Goal: Communication & Community: Ask a question

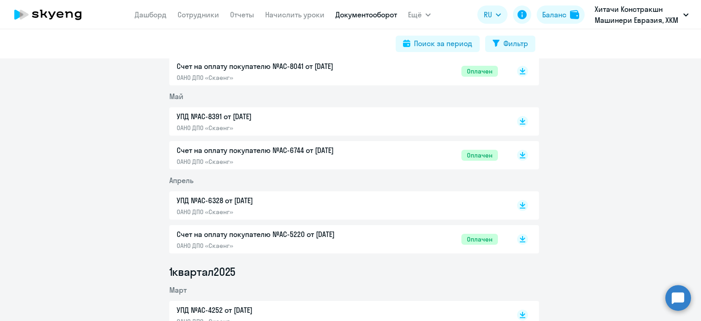
scroll to position [46, 0]
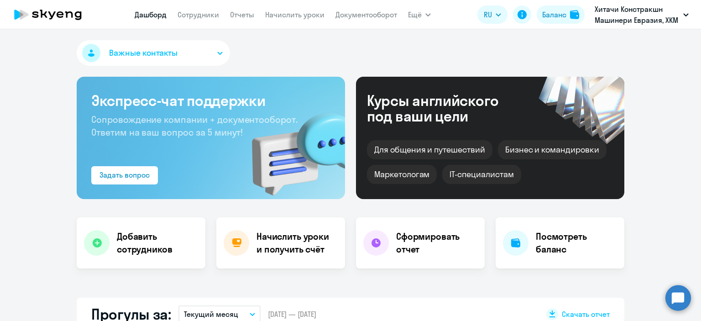
select select "30"
click at [305, 12] on link "Начислить уроки" at bounding box center [294, 14] width 59 height 9
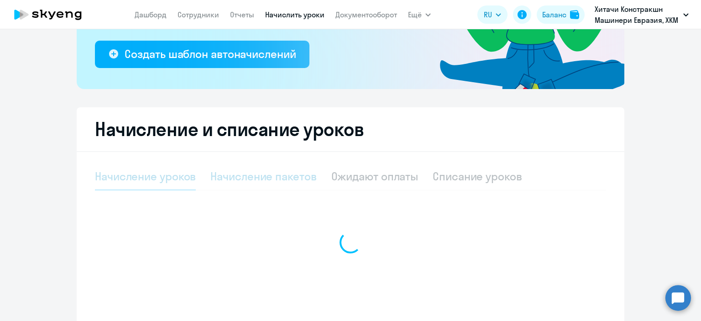
scroll to position [182, 0]
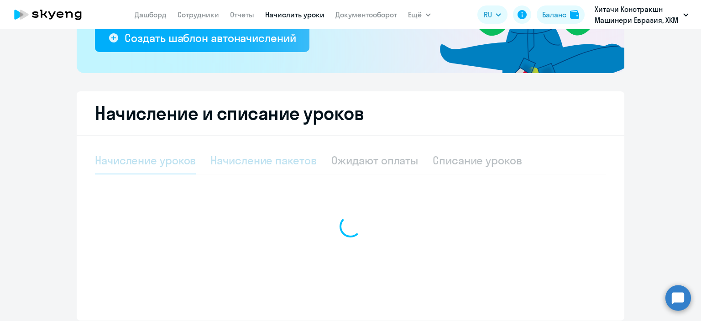
select select "10"
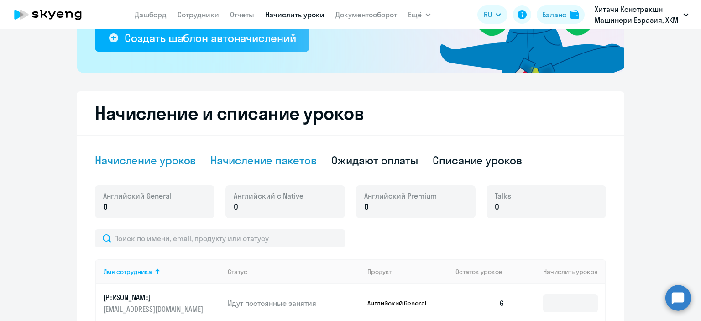
click at [242, 156] on div "Начисление пакетов" at bounding box center [263, 160] width 106 height 15
select select "10"
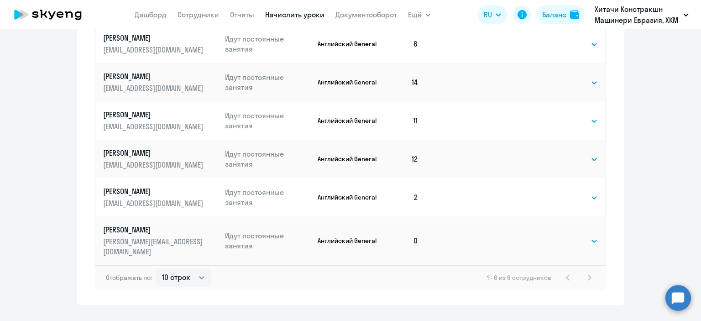
scroll to position [499, 0]
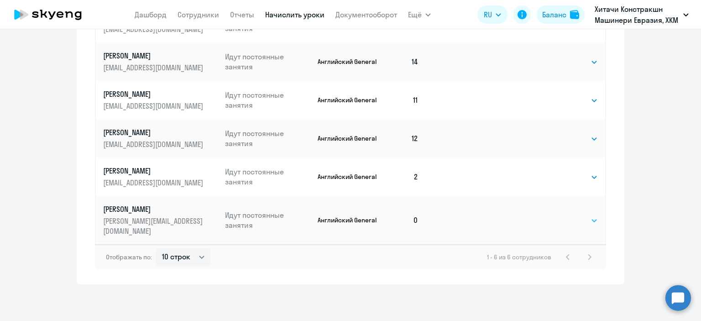
click at [587, 219] on select "Выбрать 4 8 16 32 64 96 128" at bounding box center [578, 220] width 37 height 11
select select "16"
click at [560, 215] on select "Выбрать 4 8 16 32 64 96 128" at bounding box center [578, 220] width 37 height 11
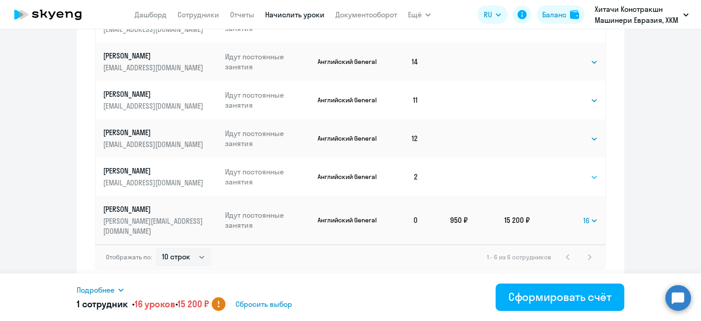
click at [576, 180] on select "Выбрать 4 8 16 32 64 96 128" at bounding box center [578, 177] width 37 height 11
select select "16"
click at [560, 172] on select "Выбрать 4 8 16 32 64 96 128" at bounding box center [578, 177] width 37 height 11
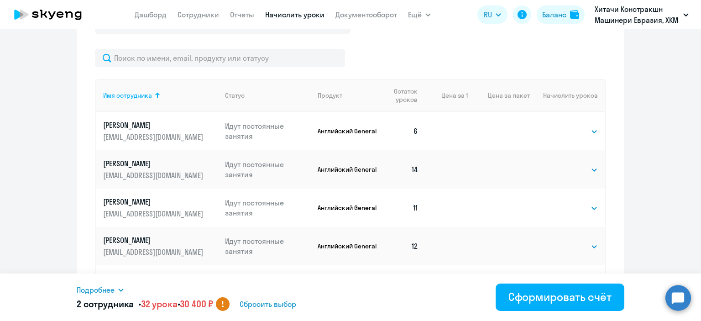
scroll to position [363, 0]
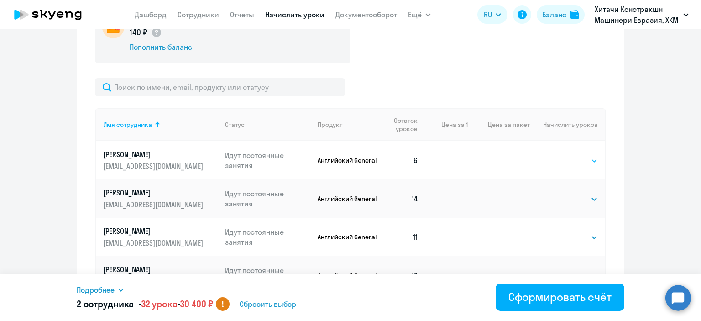
click at [573, 162] on select "Выбрать 4 8 16 32 64 96 128" at bounding box center [578, 160] width 37 height 11
select select "16"
click at [560, 155] on select "Выбрать 4 8 16 32 64 96 128" at bounding box center [578, 160] width 37 height 11
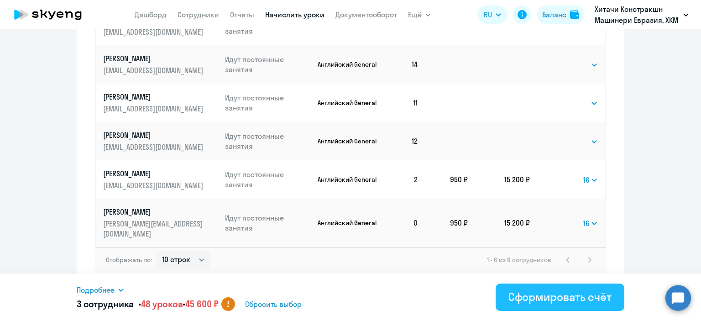
scroll to position [499, 0]
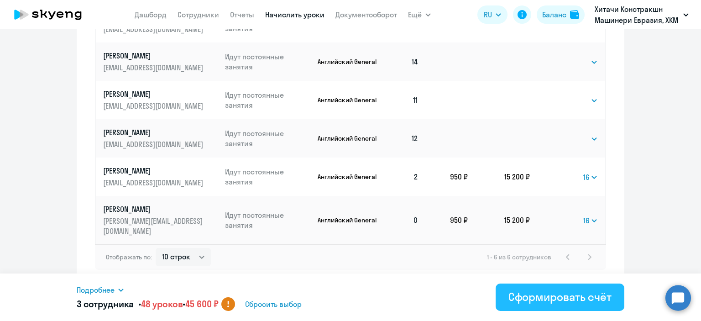
click at [545, 302] on div "Сформировать счёт" at bounding box center [559, 296] width 103 height 15
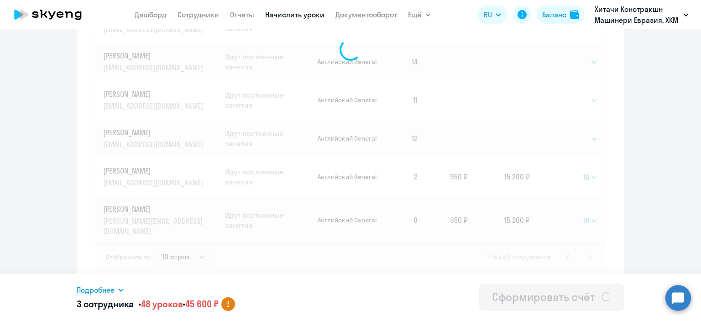
select select
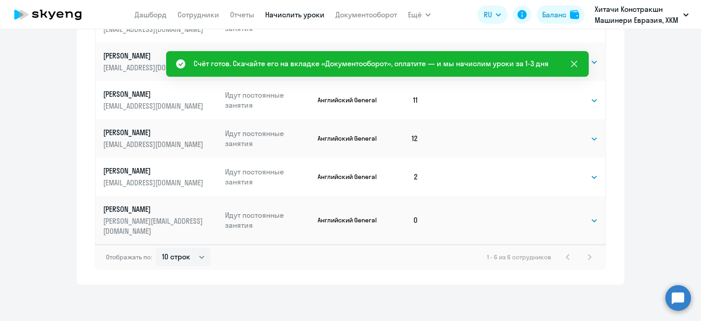
click at [576, 63] on icon at bounding box center [573, 63] width 11 height 11
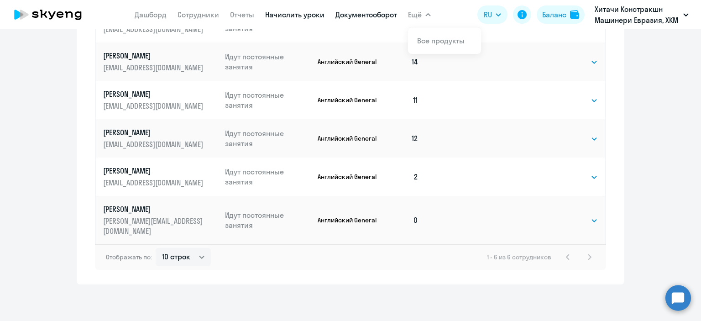
click at [385, 16] on link "Документооборот" at bounding box center [366, 14] width 62 height 9
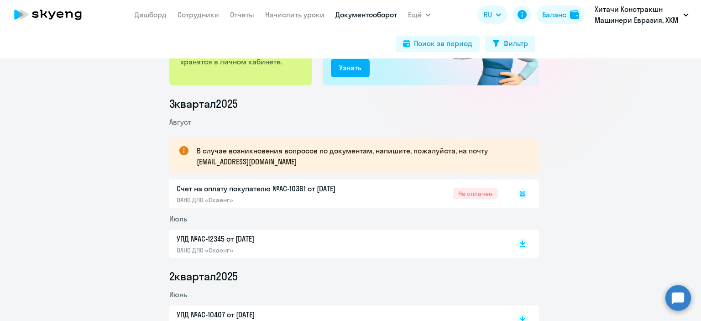
scroll to position [91, 0]
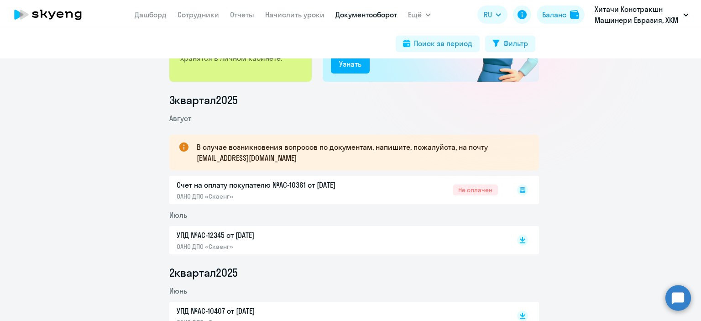
click at [520, 191] on icon at bounding box center [522, 189] width 5 height 5
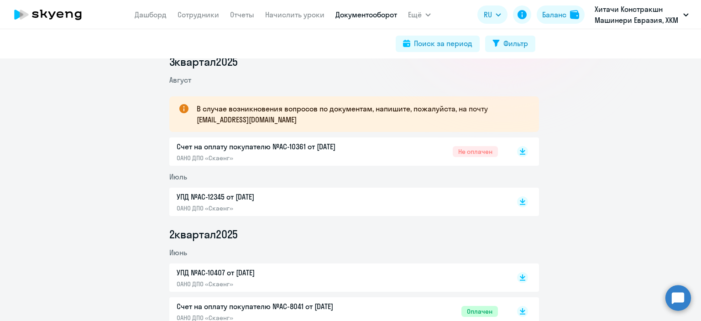
scroll to position [137, 0]
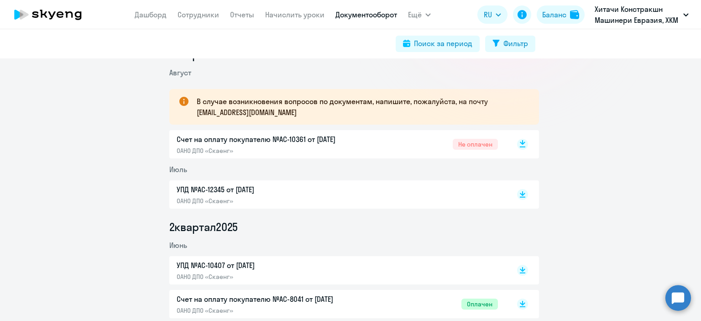
click at [522, 144] on rect at bounding box center [522, 144] width 11 height 11
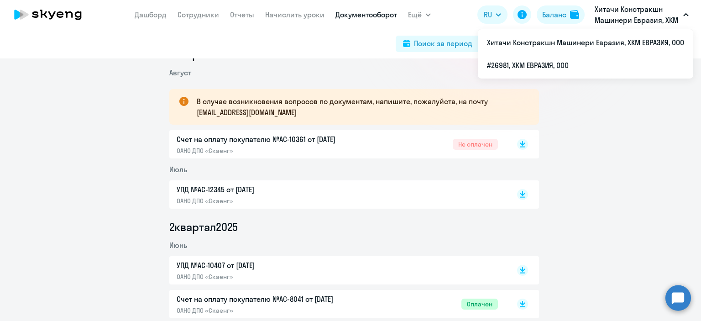
click at [670, 296] on circle at bounding box center [678, 298] width 26 height 26
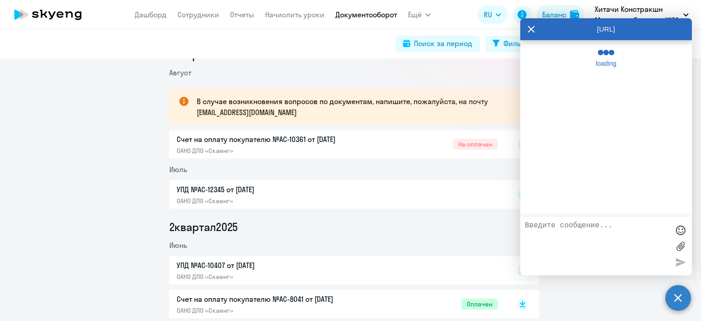
click at [544, 226] on textarea at bounding box center [597, 245] width 144 height 49
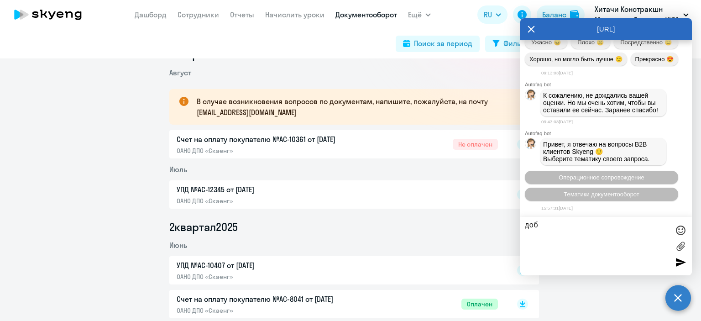
scroll to position [5499, 0]
type textarea "добрый день!"
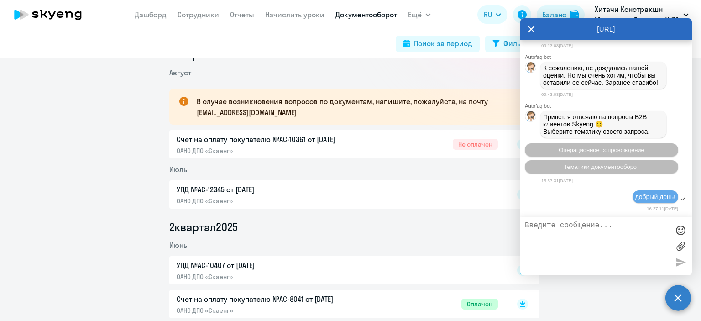
click at [554, 229] on textarea at bounding box center [597, 245] width 144 height 49
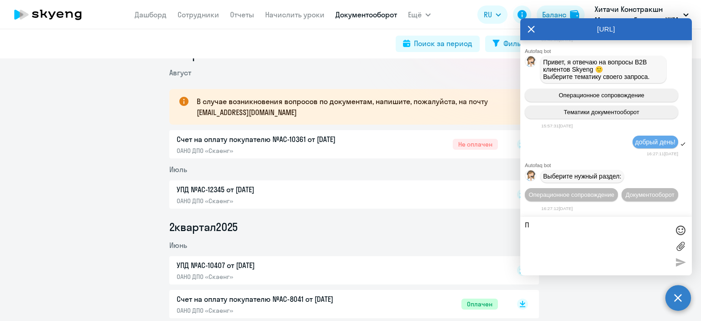
scroll to position [5618, 0]
click at [625, 196] on span "Документооборот" at bounding box center [649, 194] width 49 height 7
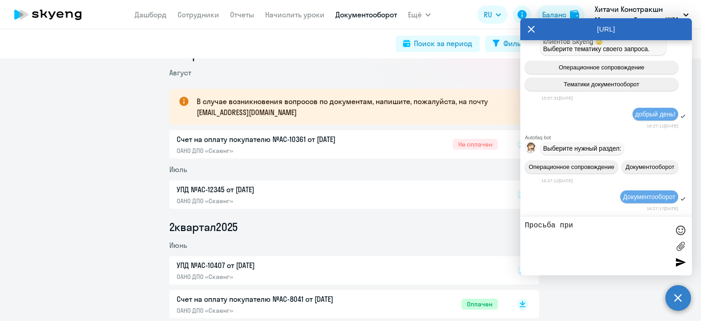
scroll to position [5768, 0]
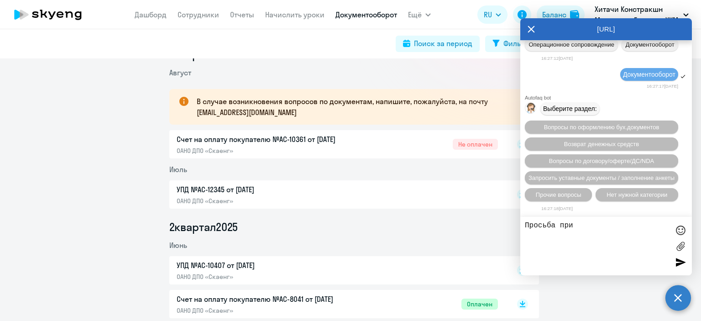
click at [576, 229] on textarea "Просьба при" at bounding box center [597, 245] width 144 height 49
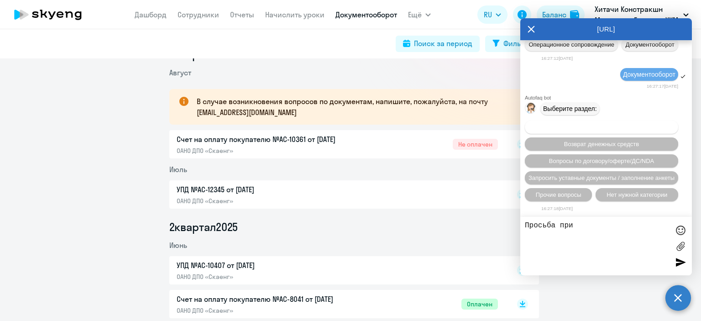
click at [596, 128] on span "Вопросы по оформлению бух.документов" at bounding box center [601, 127] width 115 height 7
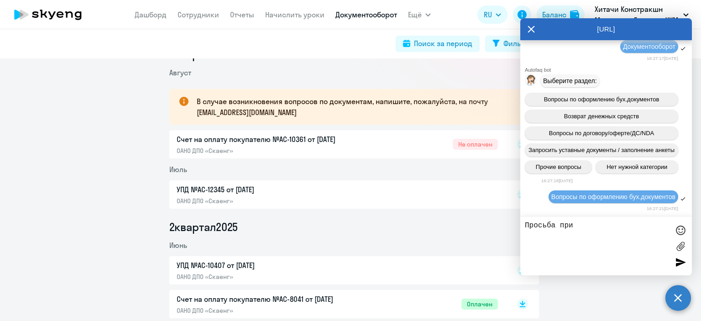
click at [580, 228] on textarea "Просьба при" at bounding box center [597, 245] width 144 height 49
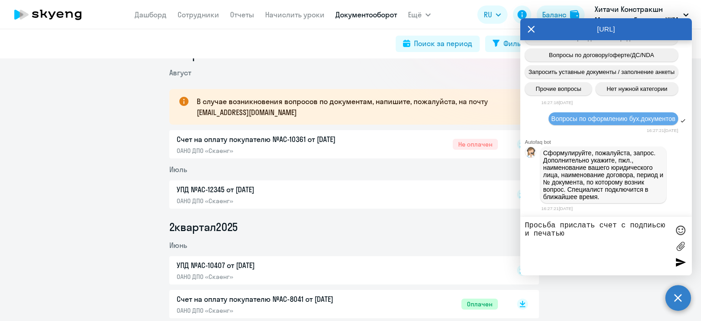
click at [656, 226] on textarea "Просьба прислать счет с подпиьсю и печатью" at bounding box center [597, 245] width 144 height 49
type textarea "Просьба прислать счет с подписью и печатью"
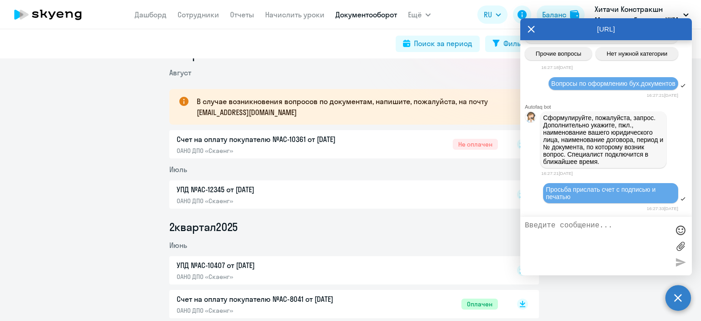
click at [683, 244] on label at bounding box center [680, 246] width 14 height 14
click at [0, 0] on input "file" at bounding box center [0, 0] width 0 height 0
click at [680, 243] on label at bounding box center [680, 246] width 14 height 14
click at [0, 0] on input "file" at bounding box center [0, 0] width 0 height 0
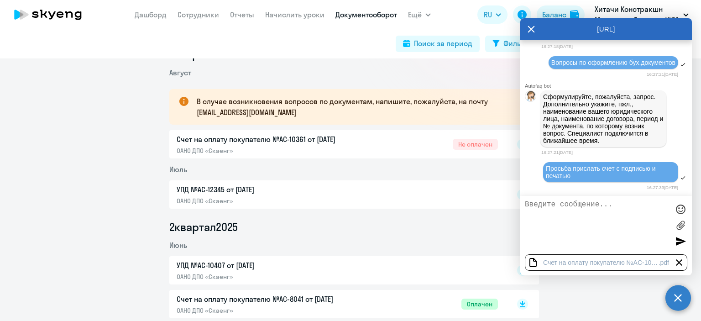
click at [677, 242] on div at bounding box center [680, 241] width 14 height 14
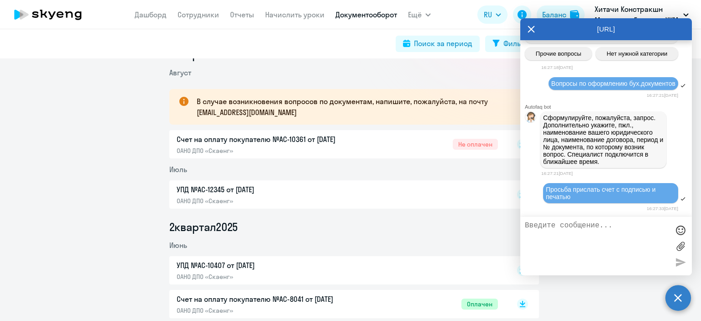
scroll to position [5955, 0]
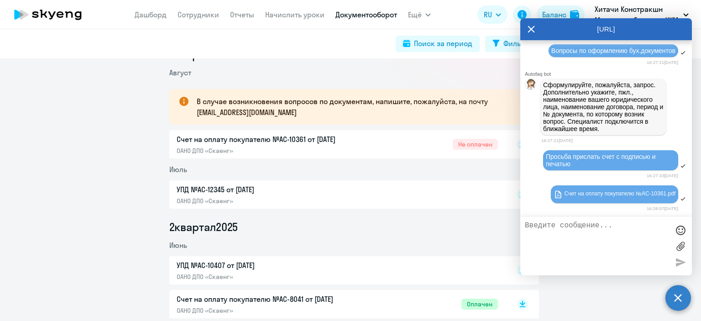
click at [535, 30] on div "[URL]" at bounding box center [606, 29] width 172 height 22
click at [528, 28] on icon at bounding box center [530, 29] width 7 height 22
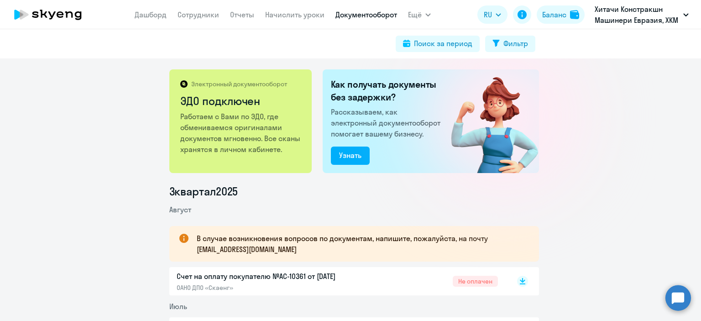
click at [675, 299] on circle at bounding box center [678, 298] width 26 height 26
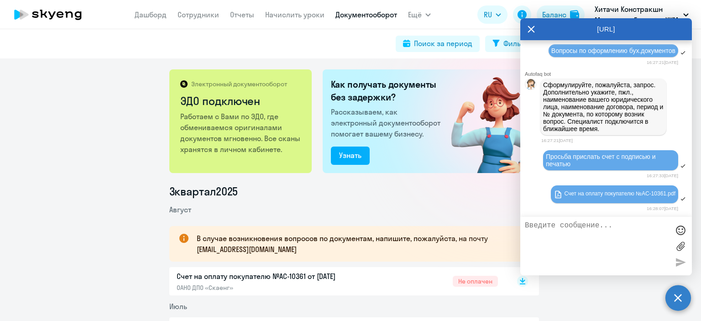
scroll to position [5955, 0]
click at [531, 29] on icon at bounding box center [531, 29] width 7 height 7
